Goal: Check status: Check status

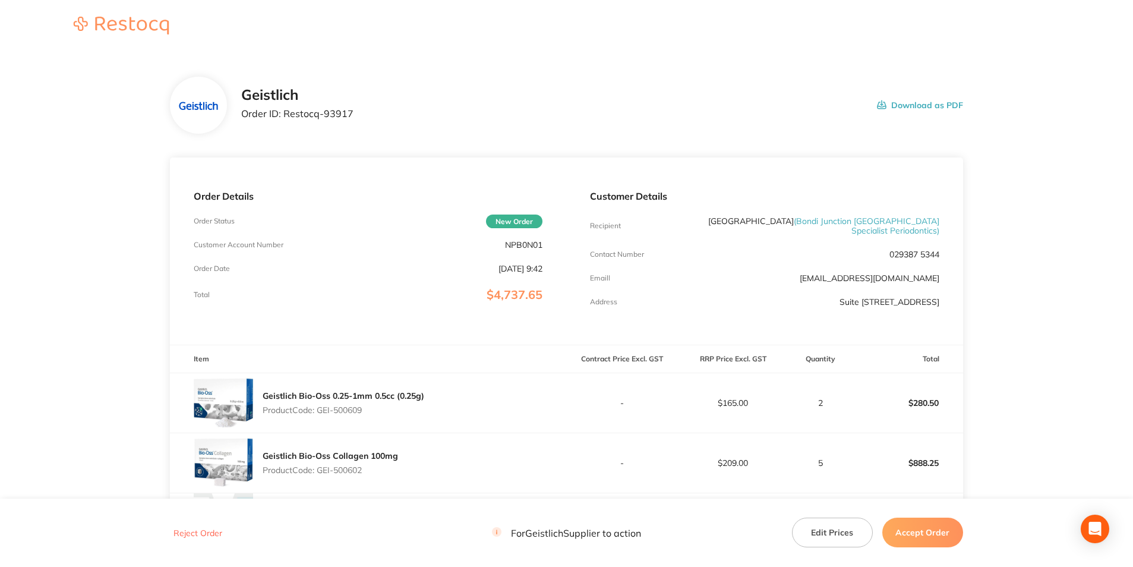
click at [515, 247] on p "NPB0N01" at bounding box center [523, 245] width 37 height 10
copy p "NPB0N01"
drag, startPoint x: 414, startPoint y: 137, endPoint x: 290, endPoint y: 121, distance: 125.1
click at [290, 121] on section "Geistlich Order ID: Restocq- 93917 Download as PDF Order Details Order Status N…" at bounding box center [566, 520] width 793 height 935
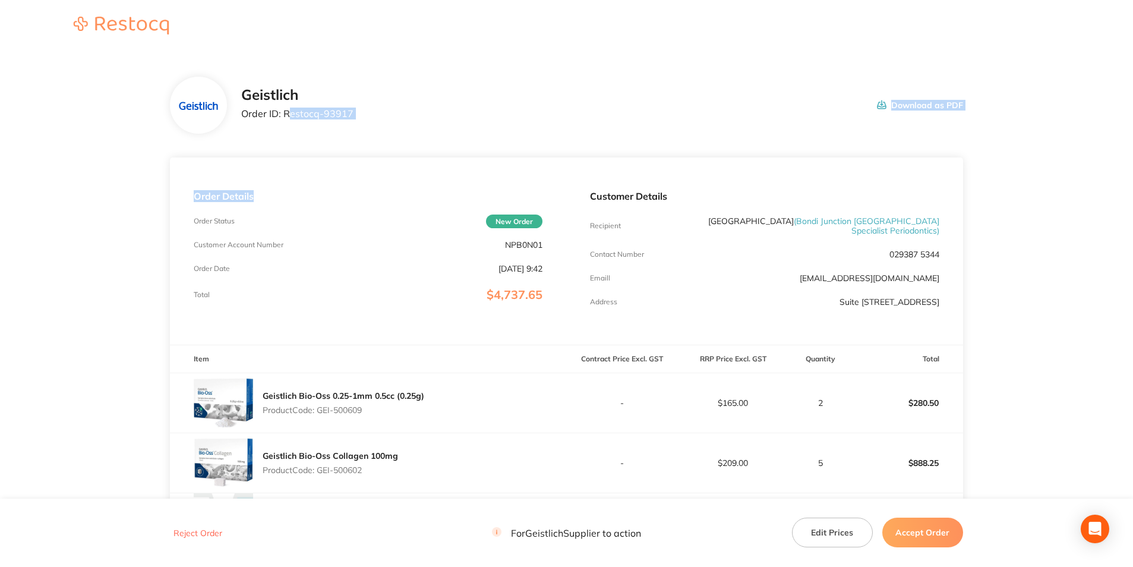
drag, startPoint x: 290, startPoint y: 121, endPoint x: 362, endPoint y: 115, distance: 72.2
click at [371, 122] on div "Geistlich Order ID: Restocq- 93917 Download as PDF" at bounding box center [602, 105] width 722 height 37
drag, startPoint x: 362, startPoint y: 112, endPoint x: 283, endPoint y: 113, distance: 79.0
click at [283, 113] on div "Geistlich Order ID: Restocq- 93917 Download as PDF" at bounding box center [602, 105] width 722 height 37
copy p "Restocq- 93917"
